Goal: Transaction & Acquisition: Purchase product/service

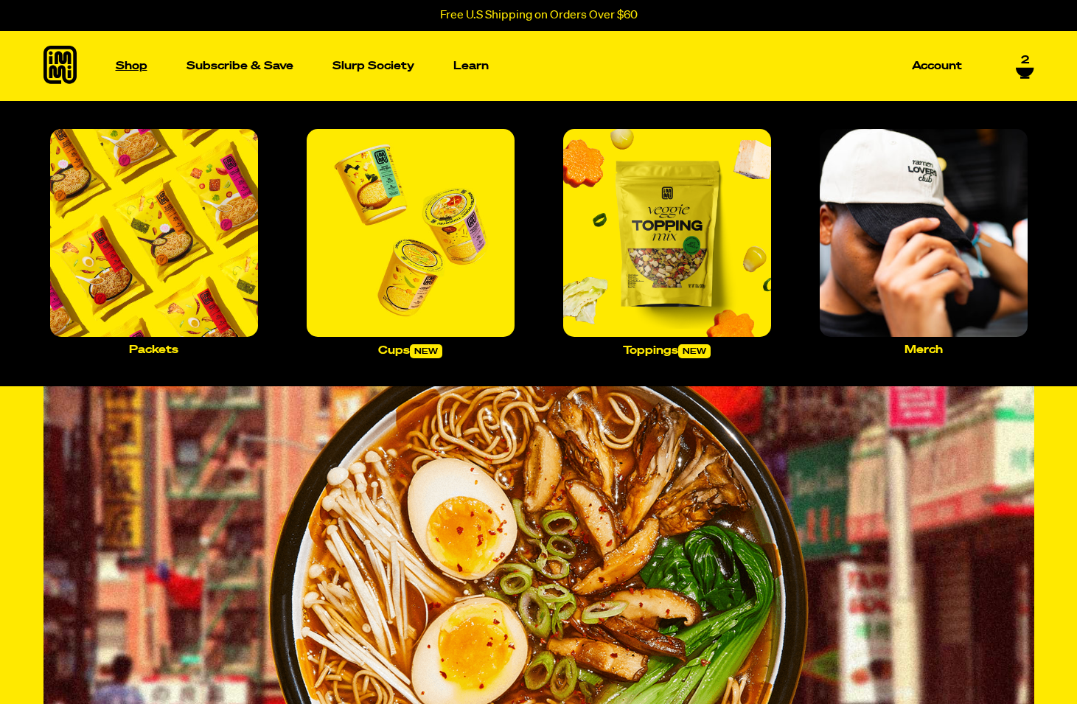
click at [129, 69] on p "Shop" at bounding box center [132, 65] width 32 height 11
click at [132, 61] on p "Shop" at bounding box center [132, 65] width 32 height 11
click at [356, 235] on img "Main navigation" at bounding box center [411, 233] width 208 height 208
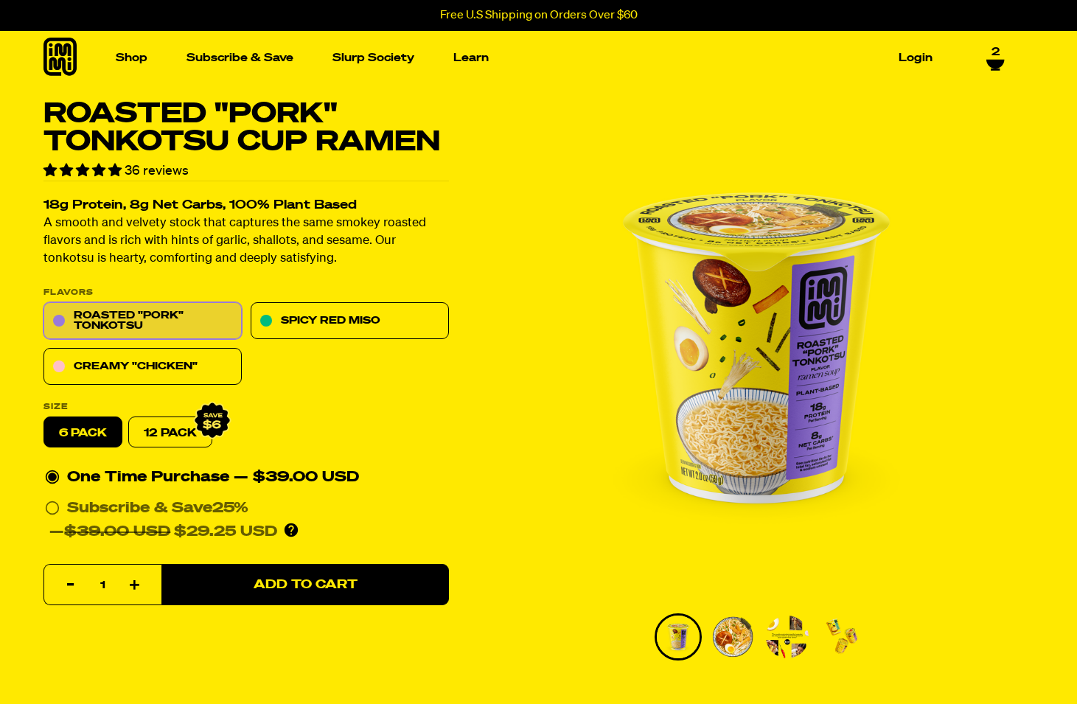
select select "Every 30 Days"
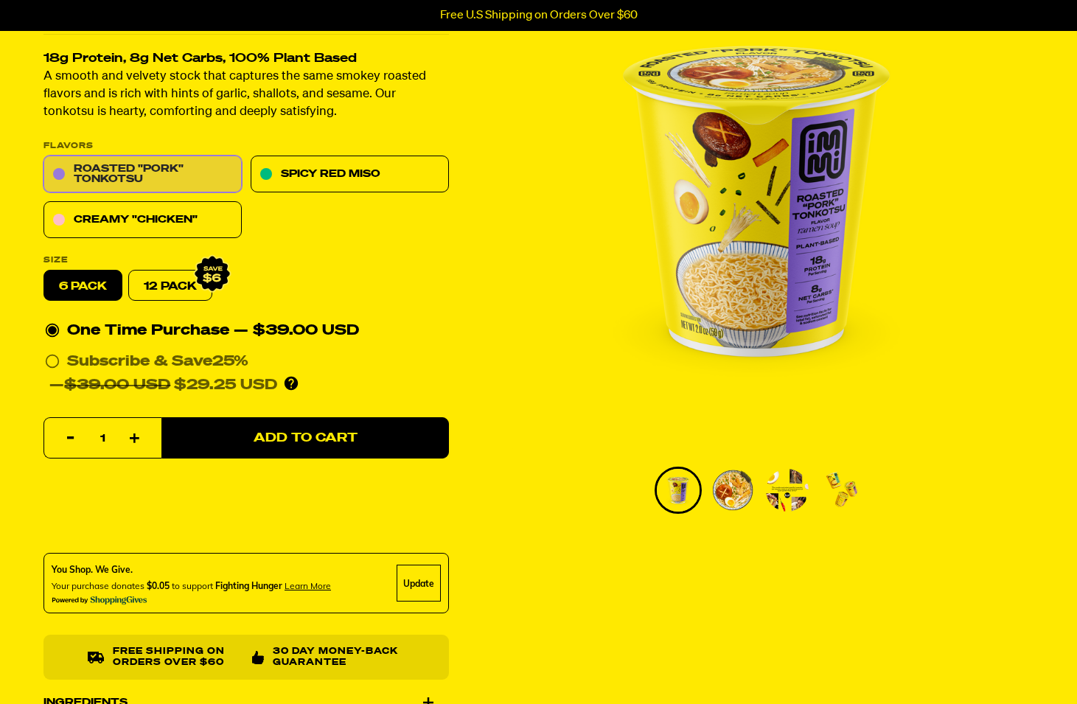
scroll to position [147, 0]
click at [75, 170] on link "Roasted "Pork" Tonkotsu" at bounding box center [143, 174] width 198 height 37
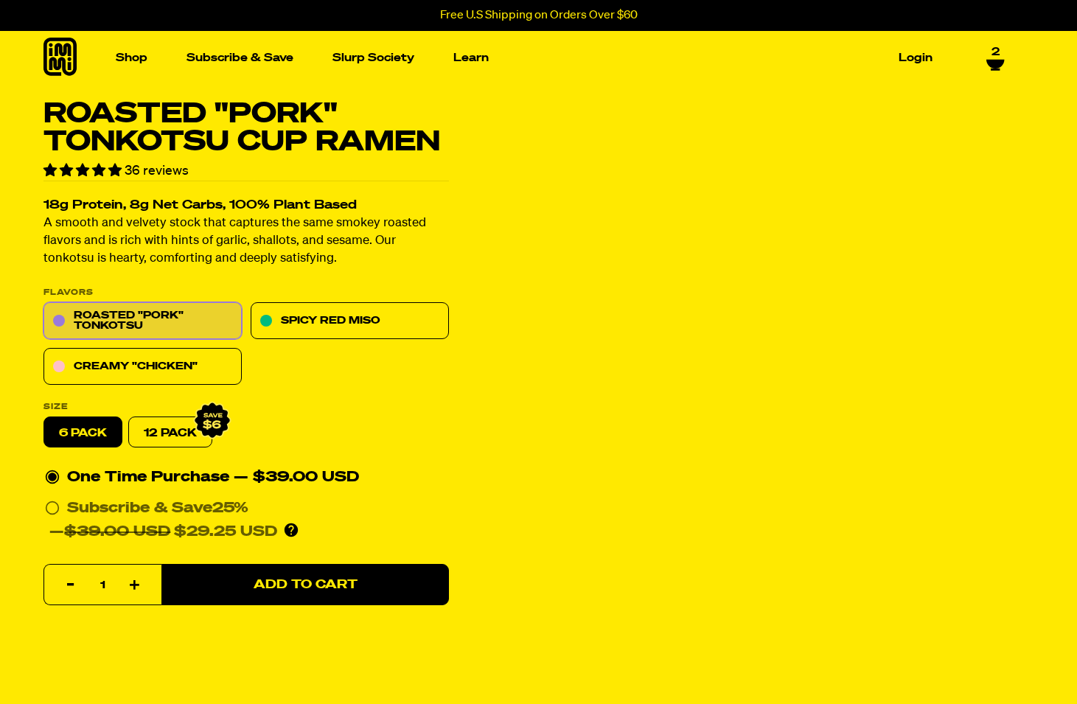
select select "Every 30 Days"
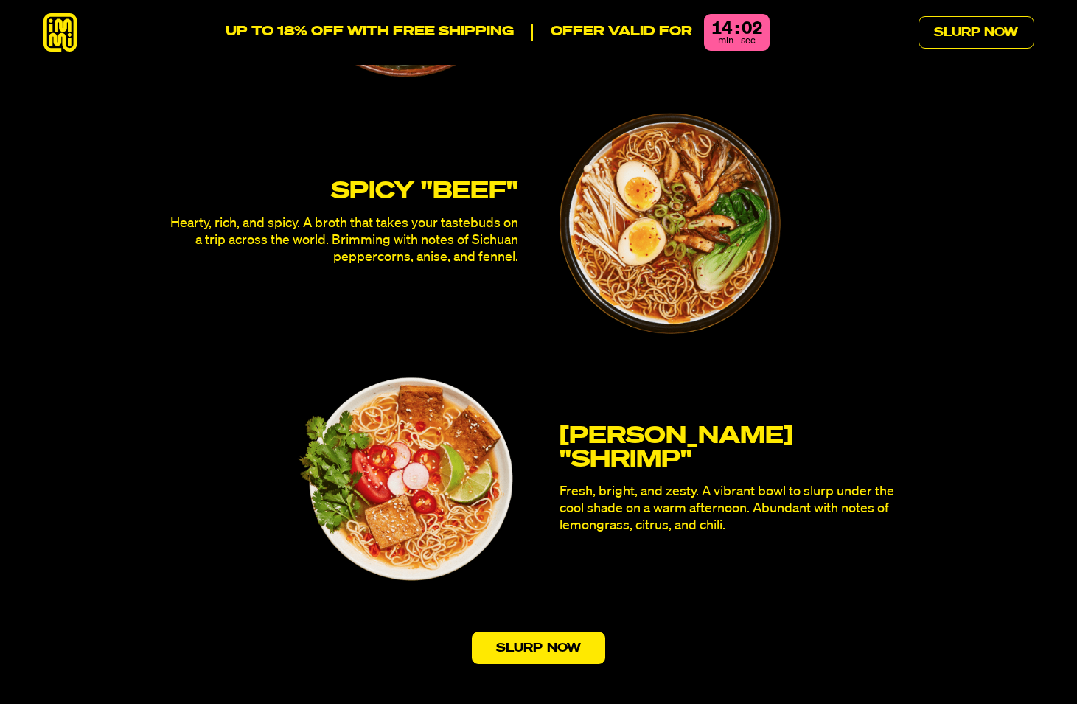
scroll to position [4305, 0]
click at [540, 632] on link "Slurp Now" at bounding box center [538, 648] width 133 height 32
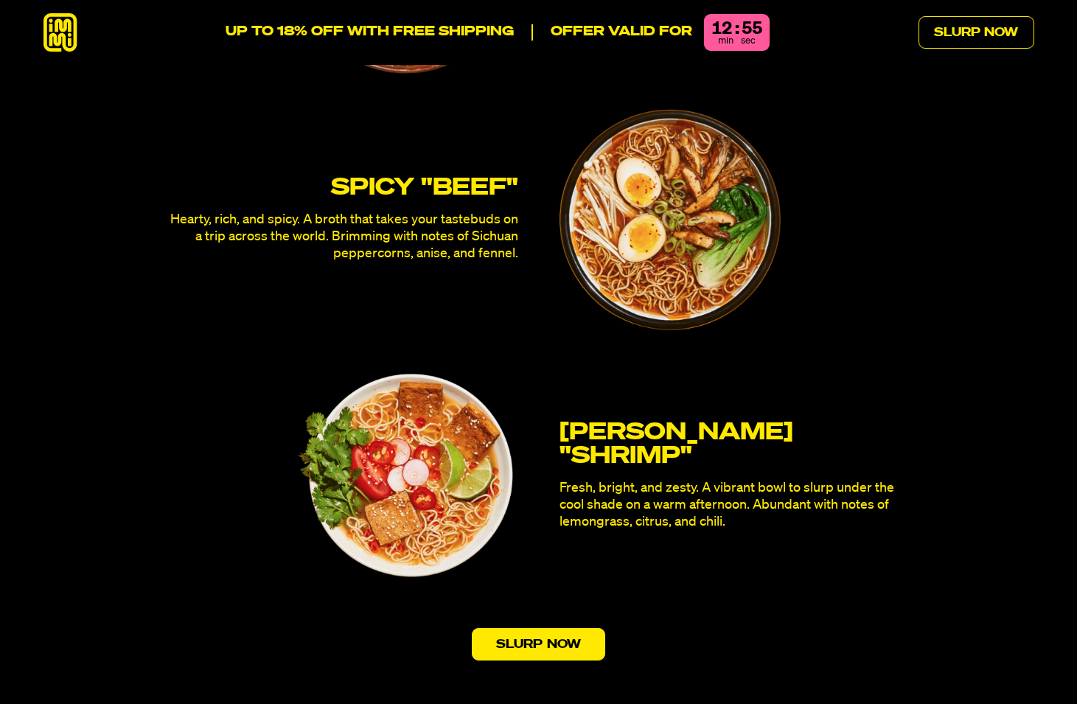
scroll to position [4309, 0]
click at [694, 184] on img at bounding box center [670, 218] width 221 height 221
